Goal: Task Accomplishment & Management: Use online tool/utility

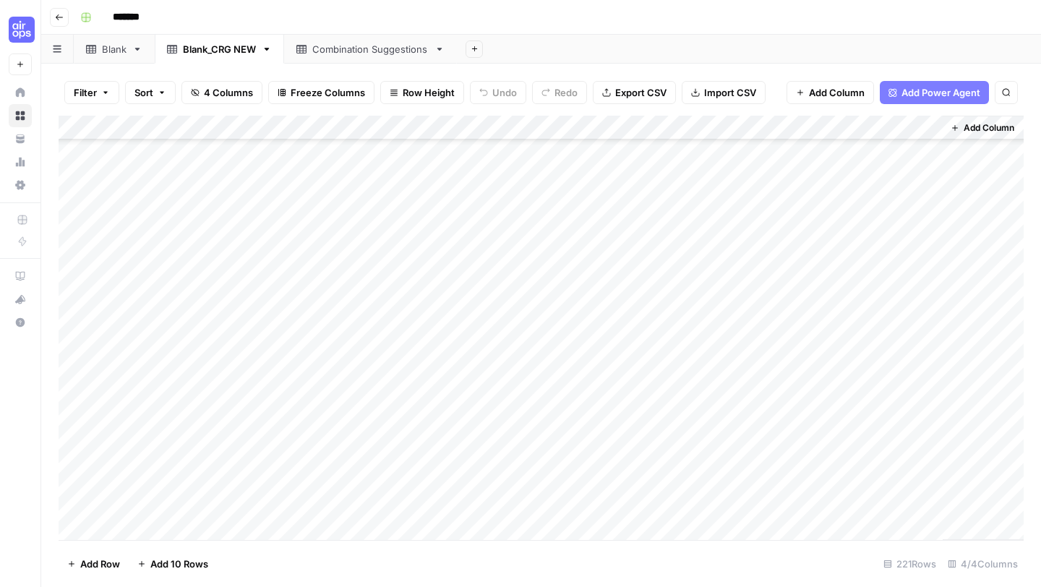
scroll to position [2168, 0]
click at [376, 51] on div "Combination Suggestions" at bounding box center [370, 49] width 116 height 14
click at [437, 274] on div "Add Column" at bounding box center [541, 275] width 965 height 318
